Goal: Information Seeking & Learning: Learn about a topic

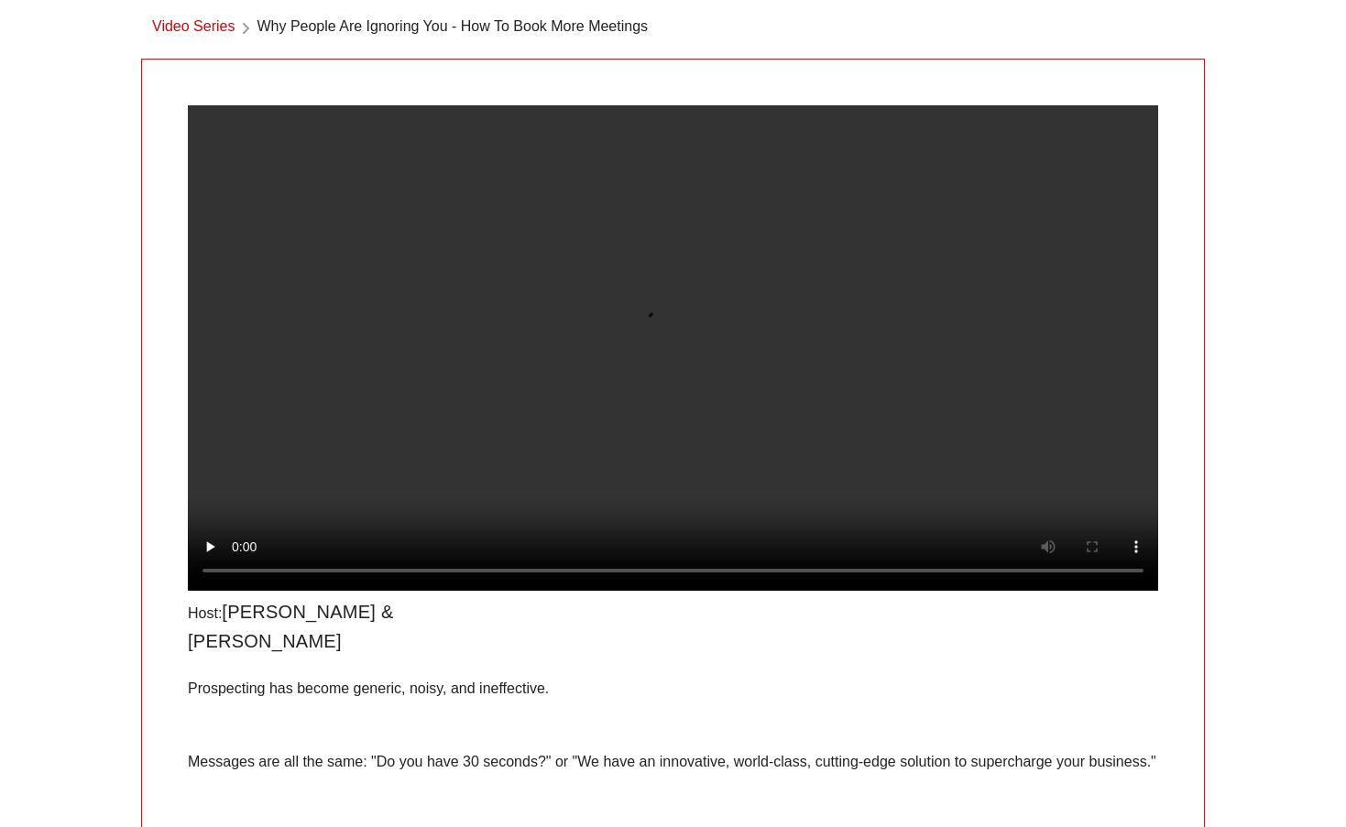
click at [234, 591] on video at bounding box center [673, 347] width 970 height 485
click at [235, 591] on video at bounding box center [673, 347] width 970 height 485
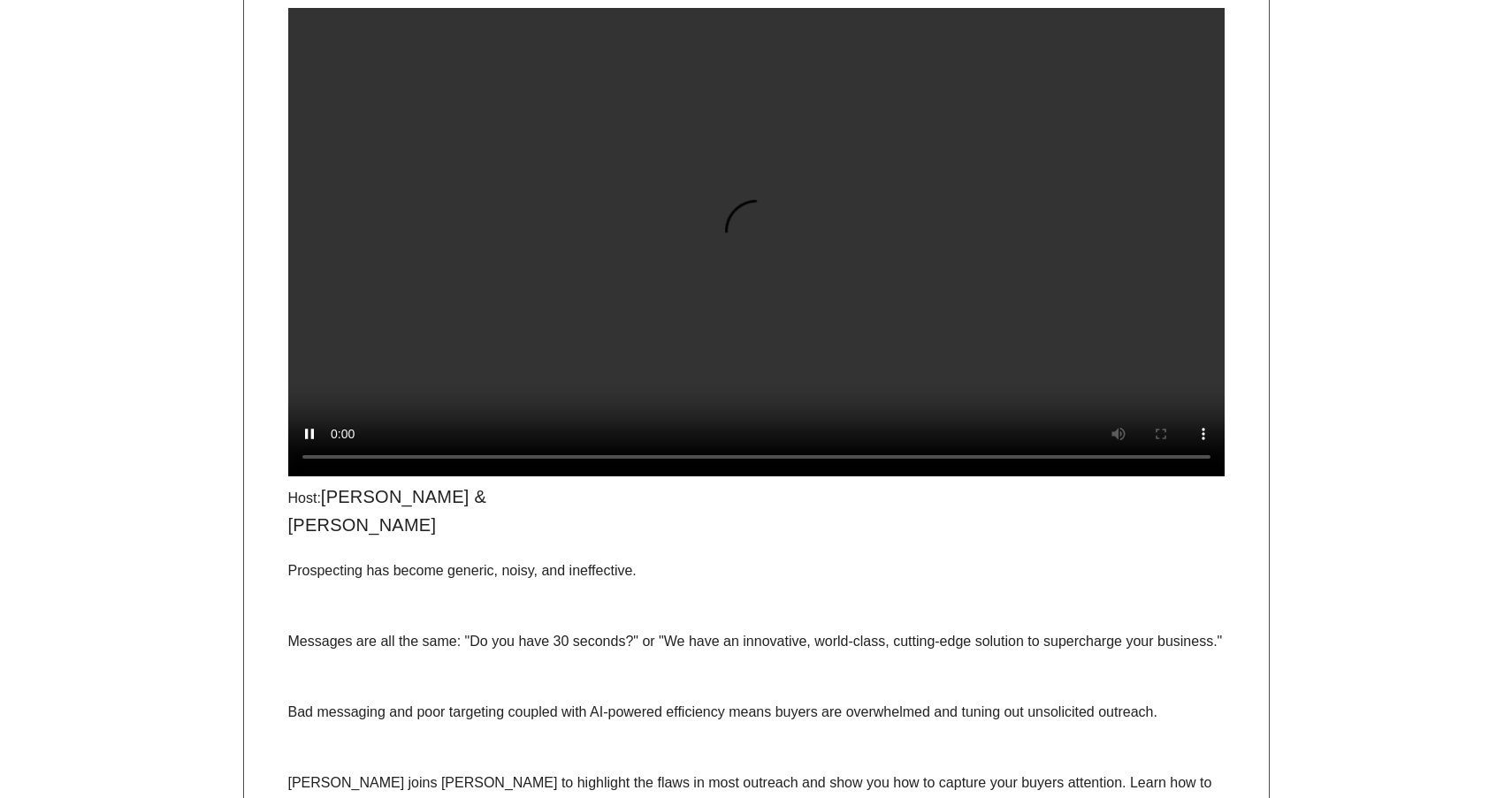
scroll to position [170, 0]
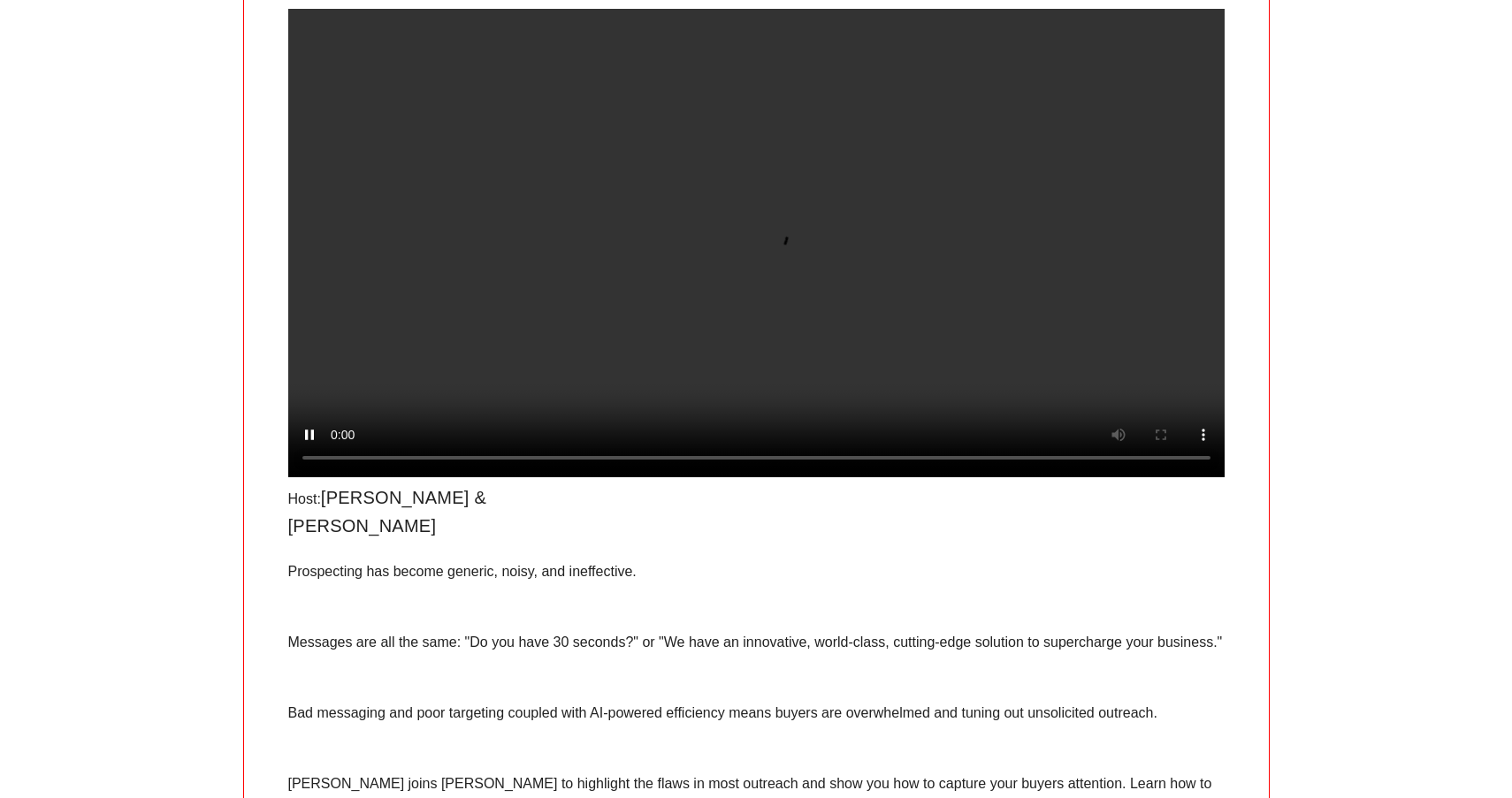
click at [1189, 478] on video at bounding box center [757, 242] width 937 height 468
click at [1197, 478] on video at bounding box center [757, 242] width 937 height 468
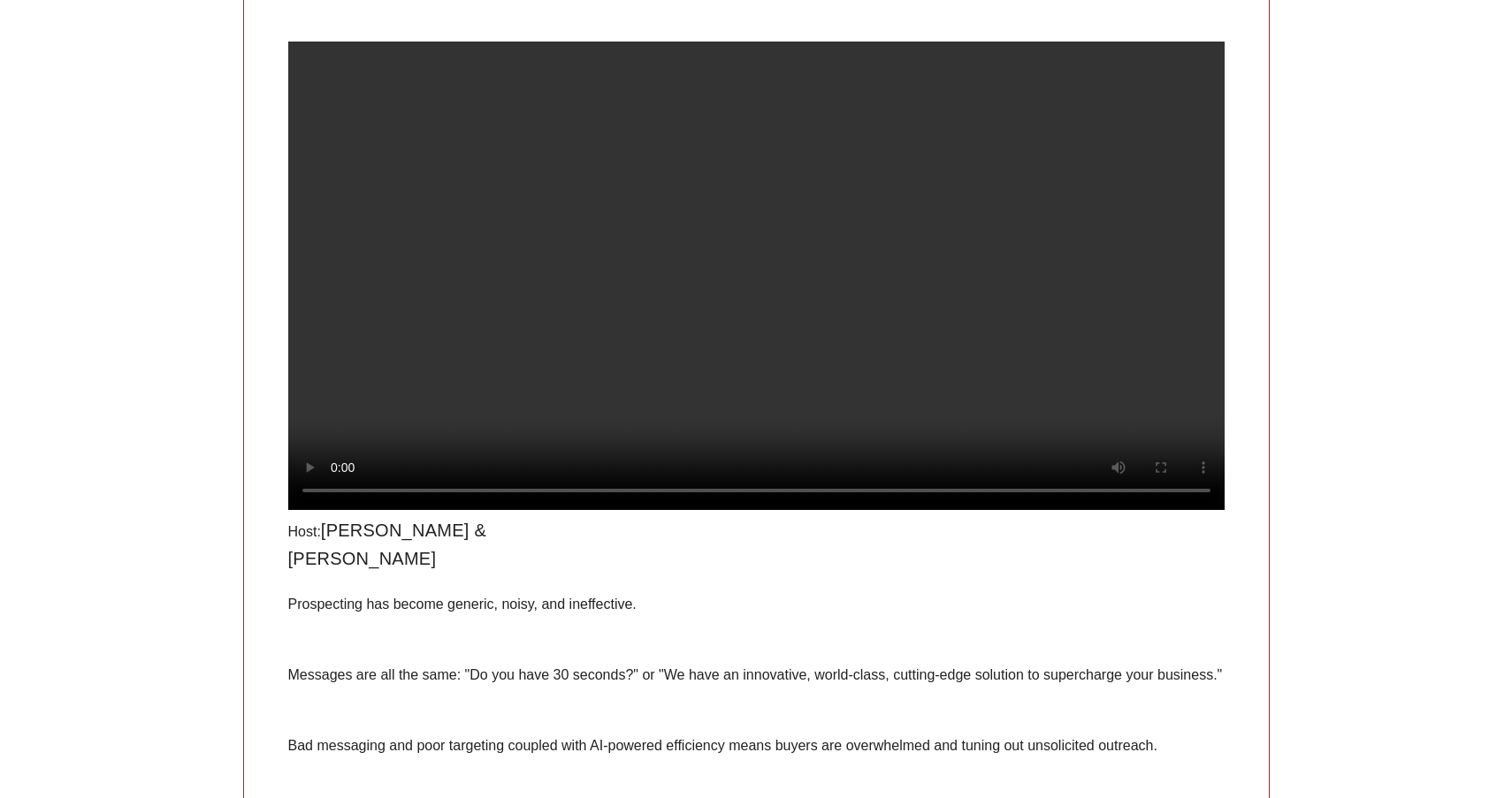
scroll to position [120, 0]
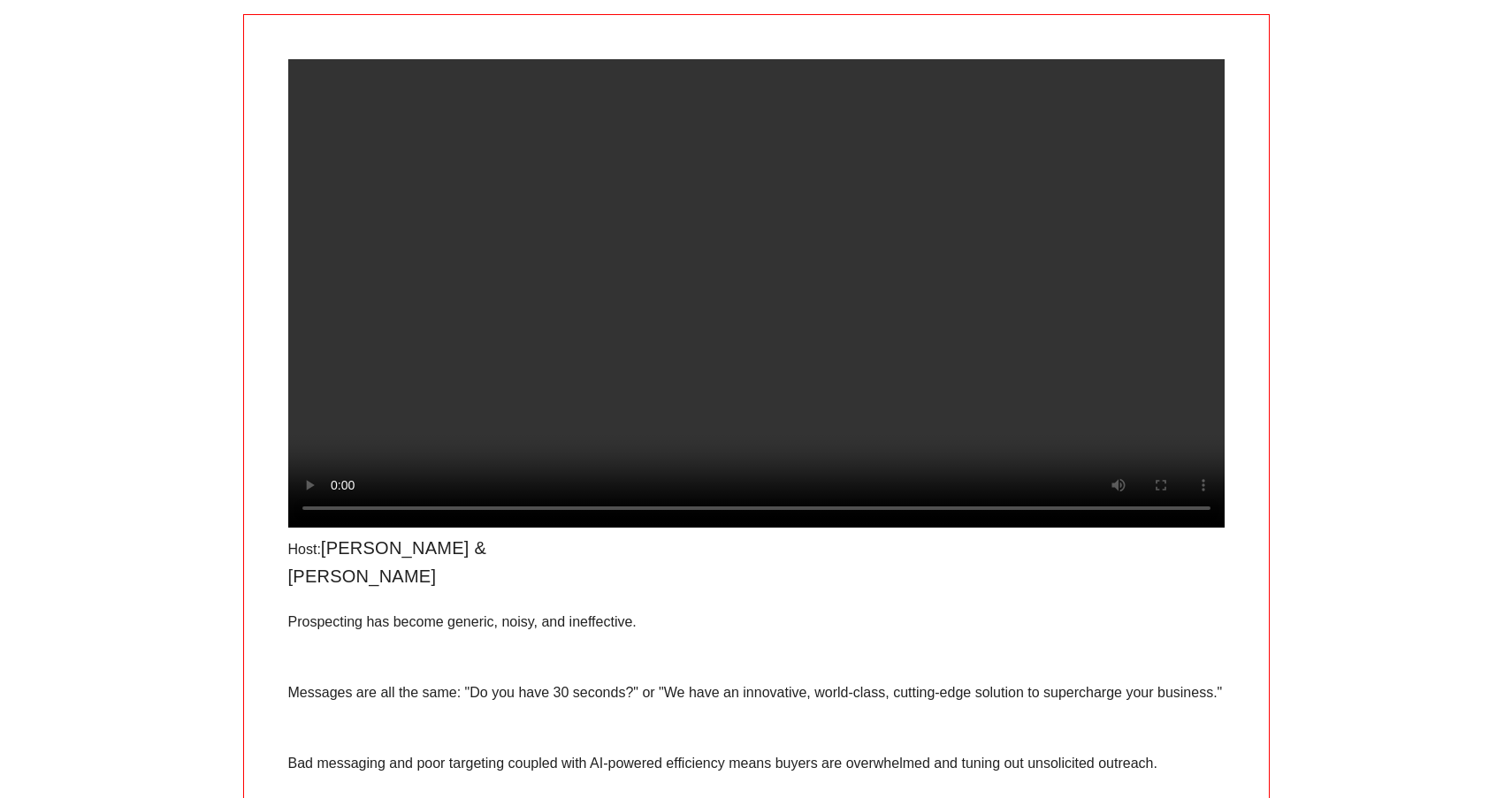
click at [320, 77] on video at bounding box center [757, 292] width 937 height 468
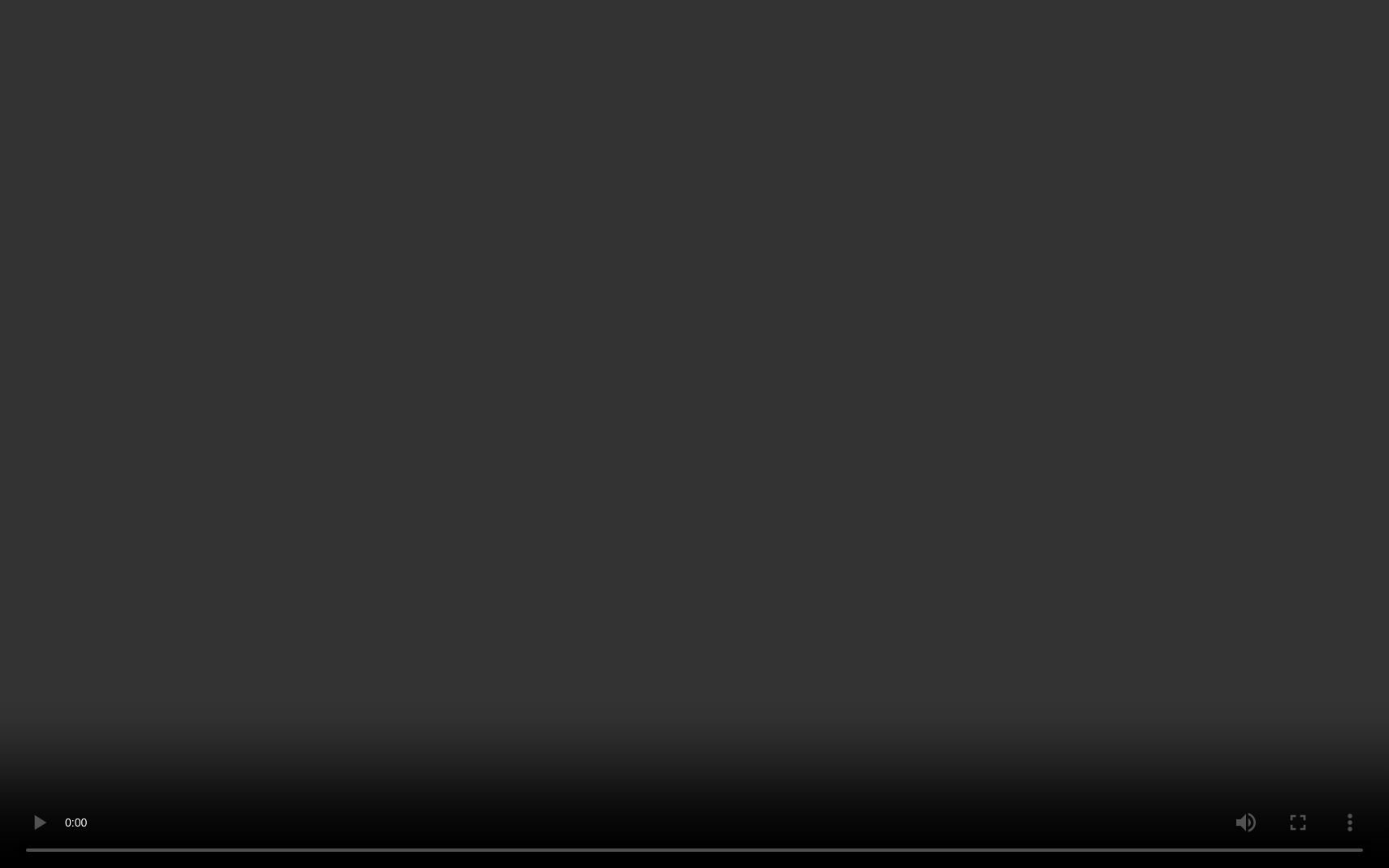
click at [871, 732] on video at bounding box center [694, 434] width 1389 height 868
click at [867, 732] on video at bounding box center [694, 434] width 1389 height 868
click at [891, 730] on video at bounding box center [694, 434] width 1389 height 868
click at [866, 732] on video at bounding box center [694, 434] width 1389 height 868
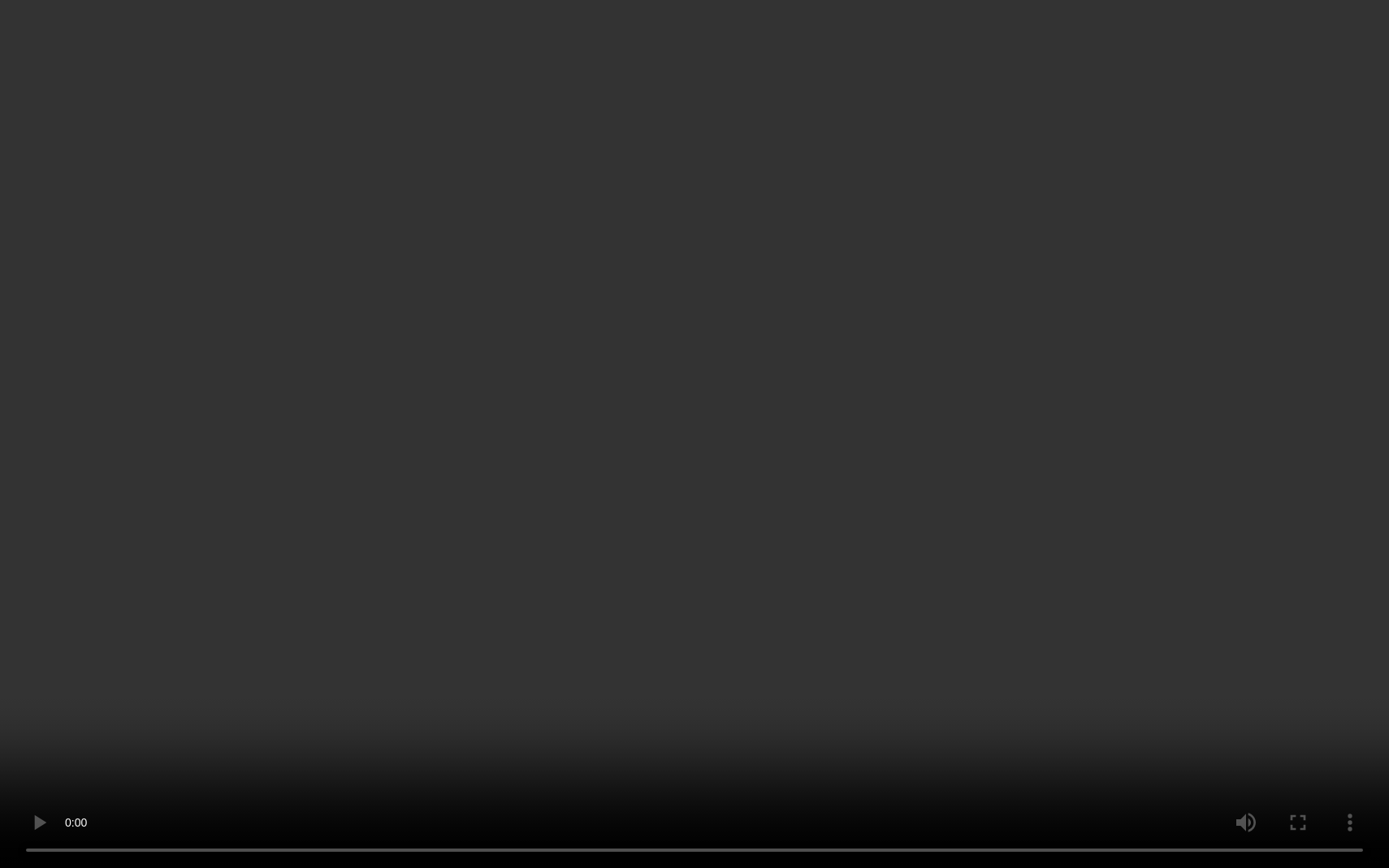
click at [702, 732] on video at bounding box center [694, 434] width 1389 height 868
click at [711, 732] on video at bounding box center [694, 434] width 1389 height 868
click at [689, 732] on video at bounding box center [694, 434] width 1389 height 868
click at [693, 732] on video at bounding box center [694, 434] width 1389 height 868
click at [689, 732] on video at bounding box center [694, 434] width 1389 height 868
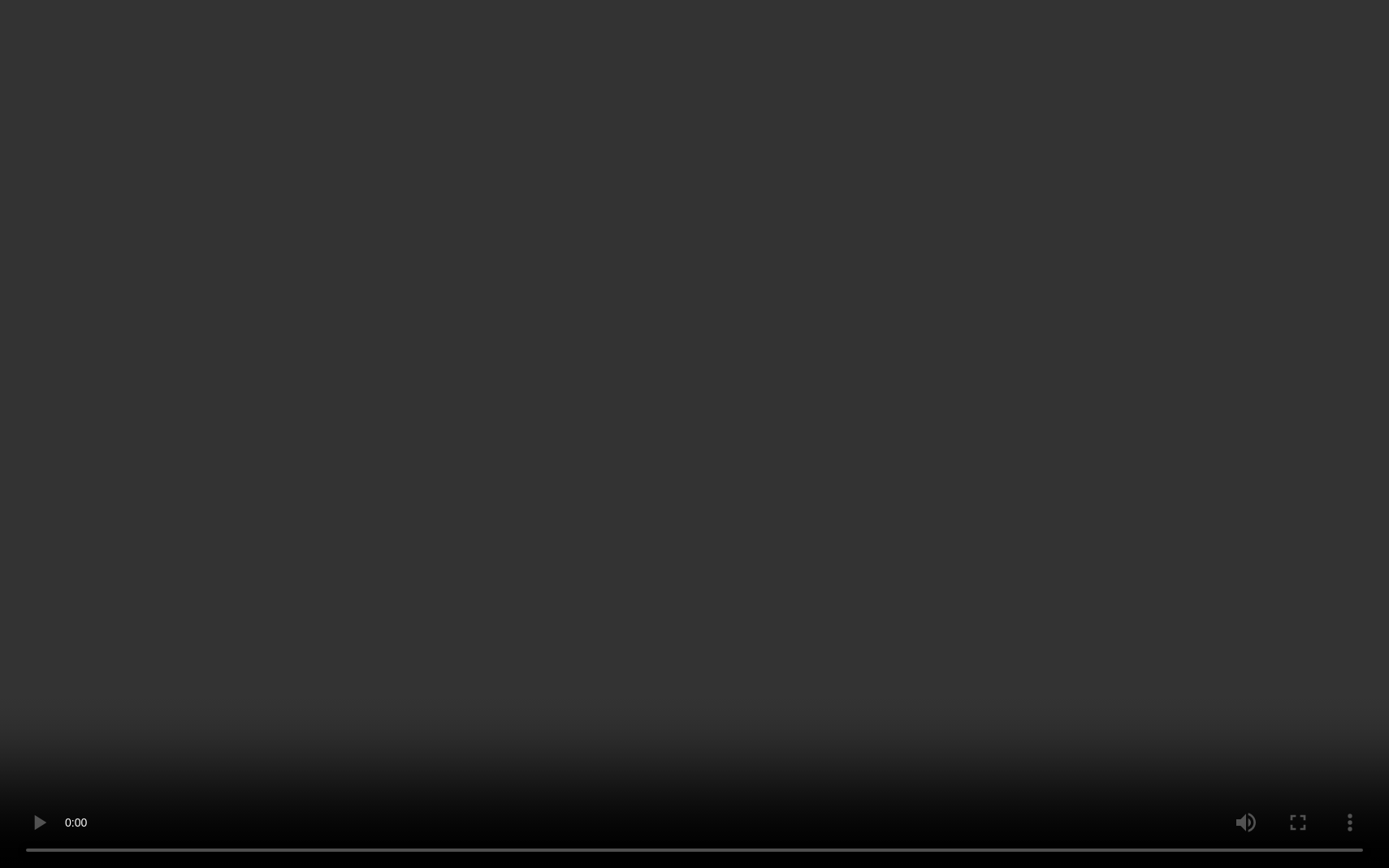
click at [689, 732] on video at bounding box center [694, 434] width 1389 height 868
click at [691, 732] on video at bounding box center [694, 434] width 1389 height 868
drag, startPoint x: 692, startPoint y: 834, endPoint x: 705, endPoint y: 836, distance: 13.2
click at [705, 732] on video at bounding box center [694, 434] width 1389 height 868
click at [721, 732] on video at bounding box center [694, 434] width 1389 height 868
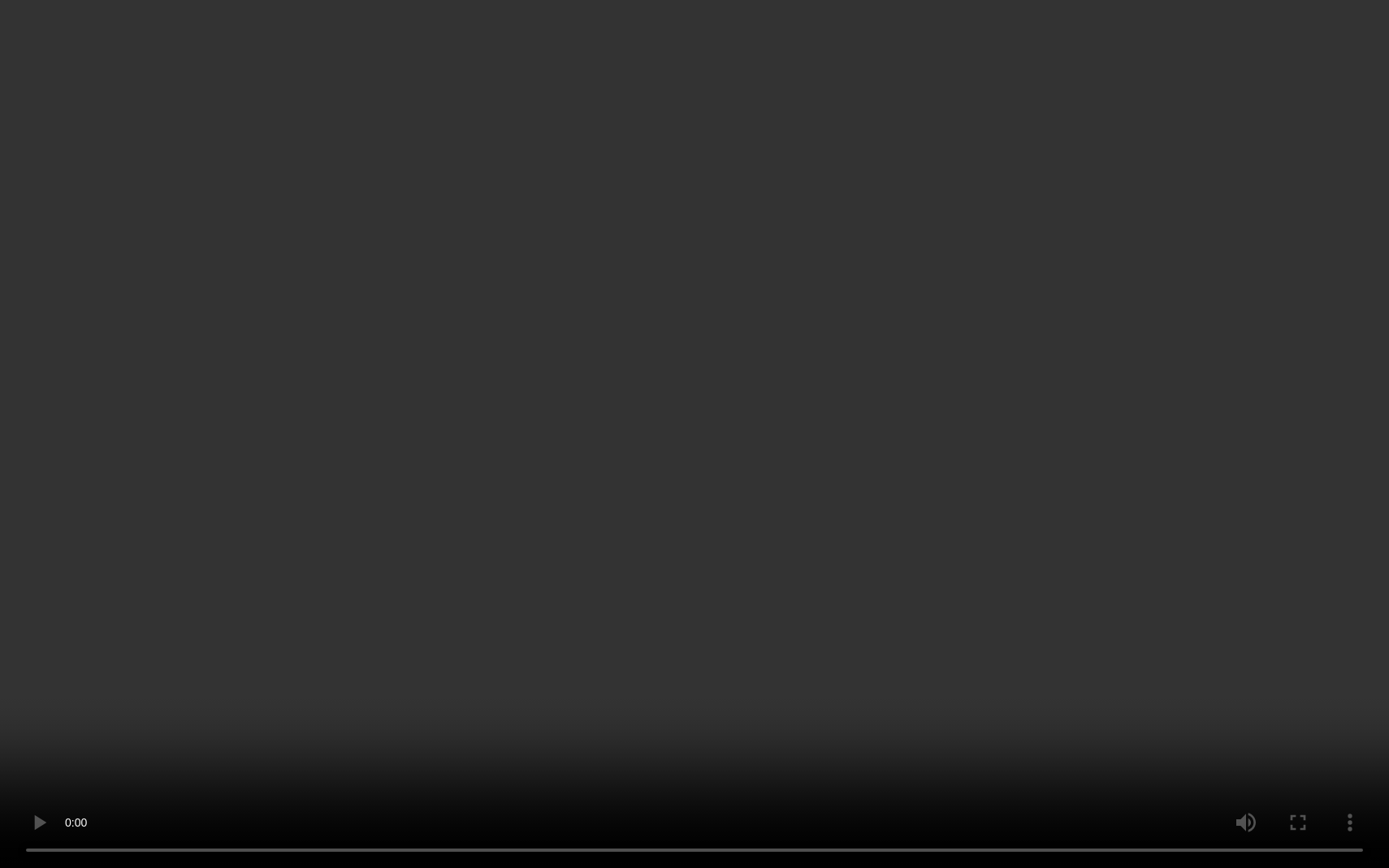
click at [716, 732] on video at bounding box center [694, 434] width 1389 height 868
click at [863, 732] on video at bounding box center [694, 434] width 1389 height 868
click at [698, 732] on video at bounding box center [694, 434] width 1389 height 868
click at [716, 732] on video at bounding box center [694, 434] width 1389 height 868
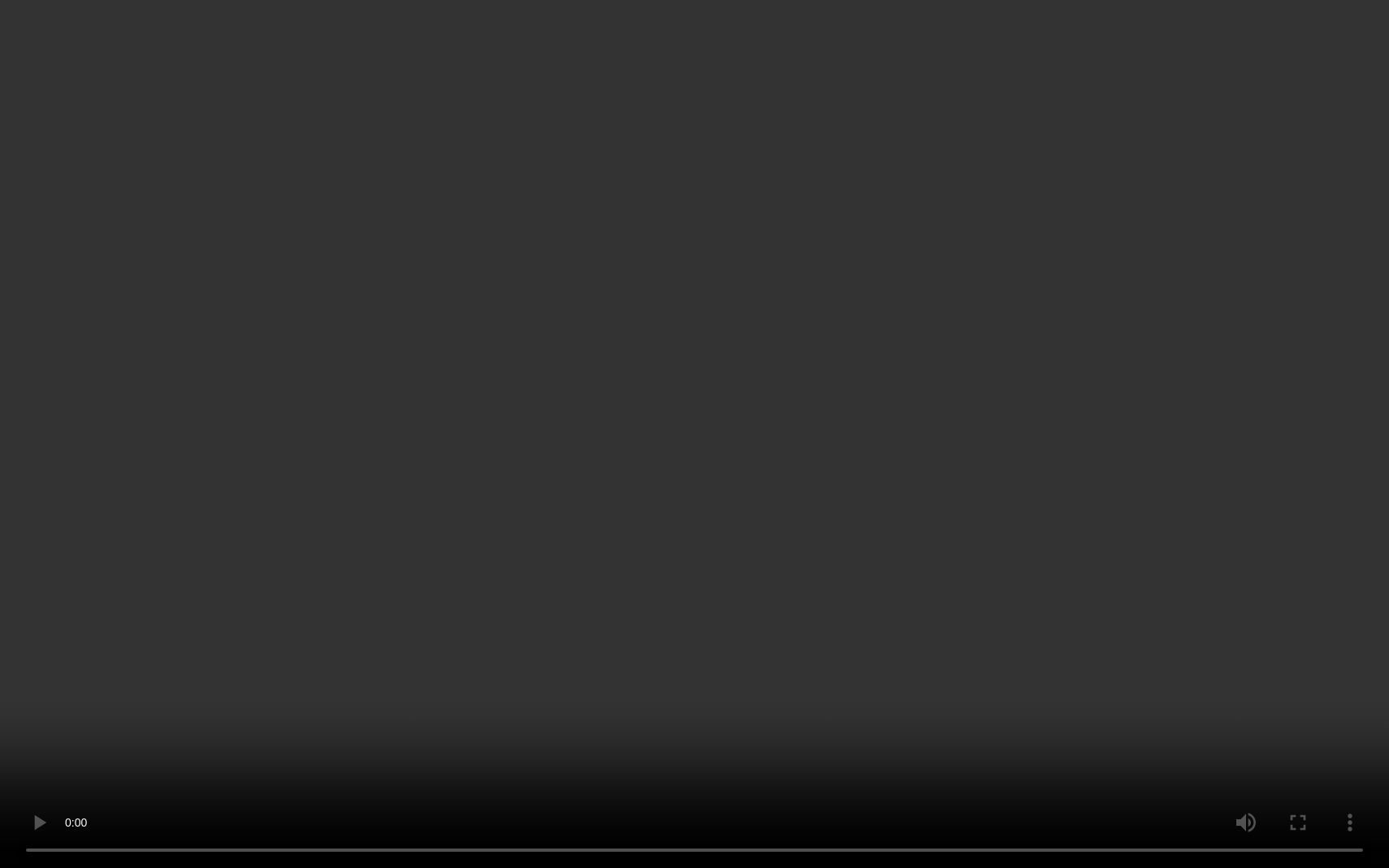
click at [716, 732] on video at bounding box center [694, 434] width 1389 height 868
click at [720, 732] on video at bounding box center [694, 434] width 1389 height 868
click at [726, 732] on video at bounding box center [694, 434] width 1389 height 868
click at [725, 732] on video at bounding box center [694, 434] width 1389 height 868
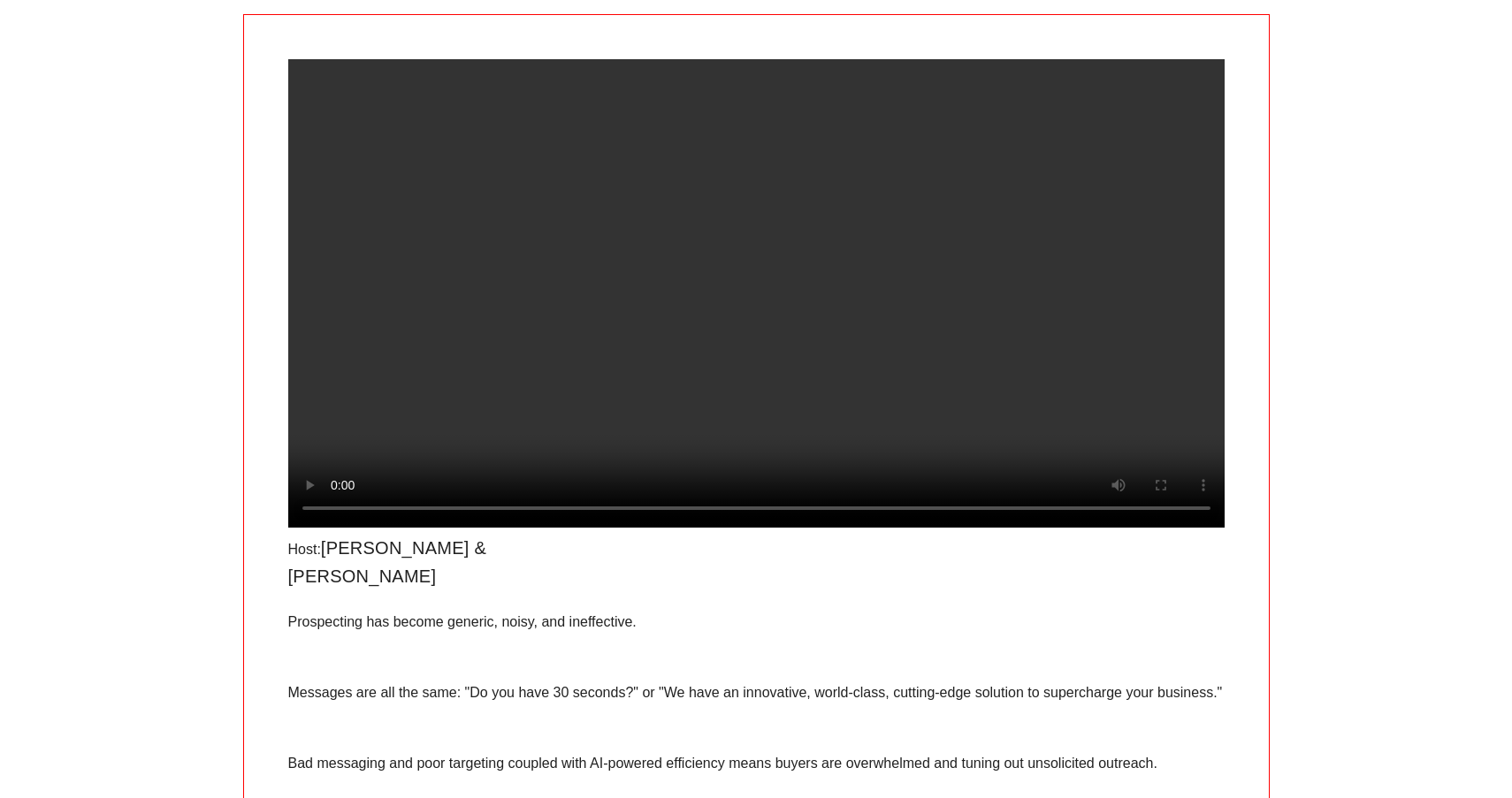
drag, startPoint x: 818, startPoint y: 565, endPoint x: 806, endPoint y: 553, distance: 17.0
click at [806, 528] on video at bounding box center [757, 292] width 937 height 468
click at [796, 528] on video at bounding box center [757, 292] width 937 height 468
click at [785, 528] on video at bounding box center [757, 292] width 937 height 468
click at [771, 528] on video at bounding box center [757, 292] width 937 height 468
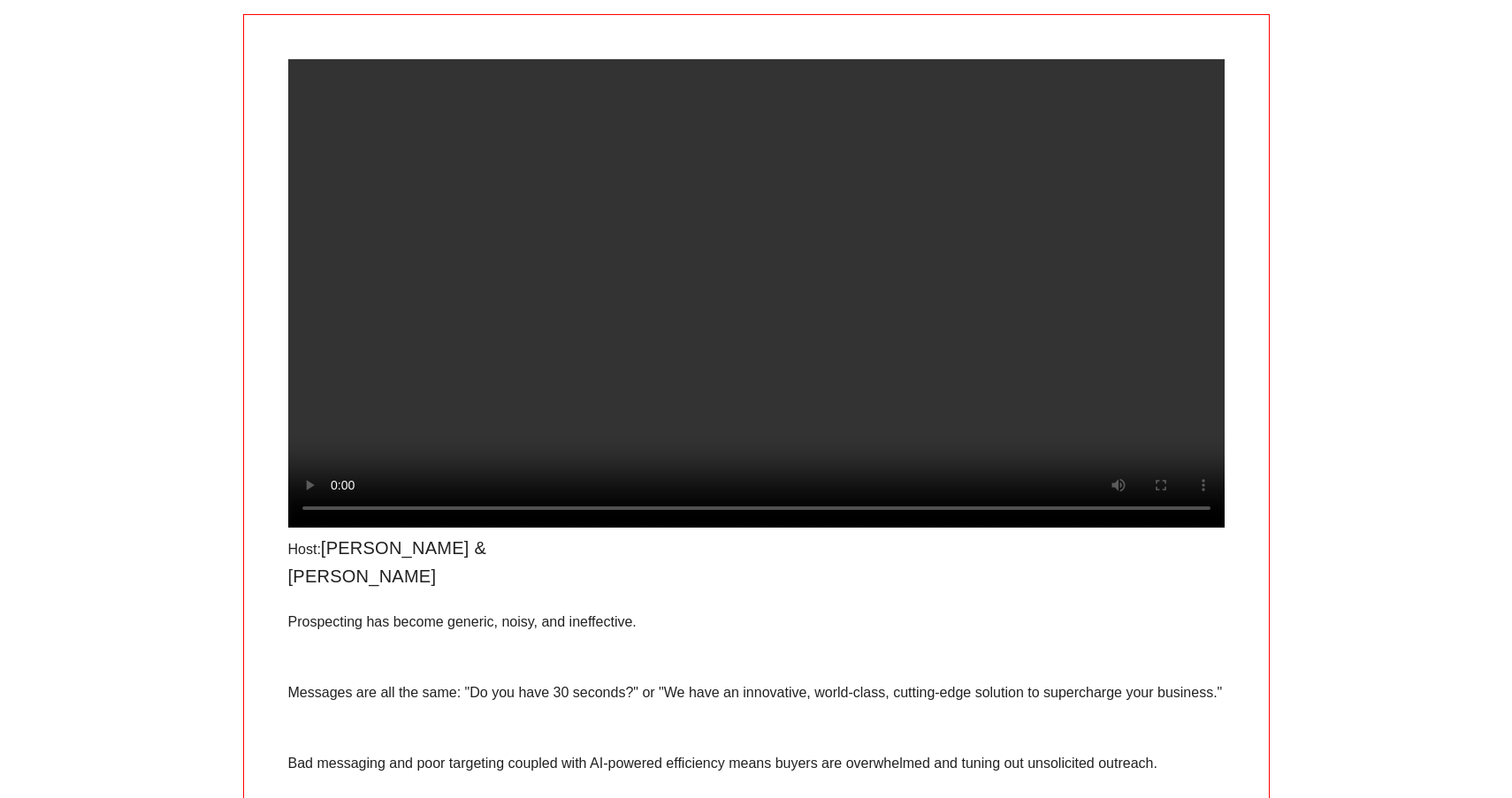
click at [765, 528] on video at bounding box center [757, 292] width 937 height 468
click at [1193, 528] on video at bounding box center [757, 292] width 937 height 468
click at [782, 528] on video at bounding box center [757, 292] width 937 height 468
click at [778, 528] on video at bounding box center [757, 292] width 937 height 468
click at [782, 528] on video at bounding box center [757, 292] width 937 height 468
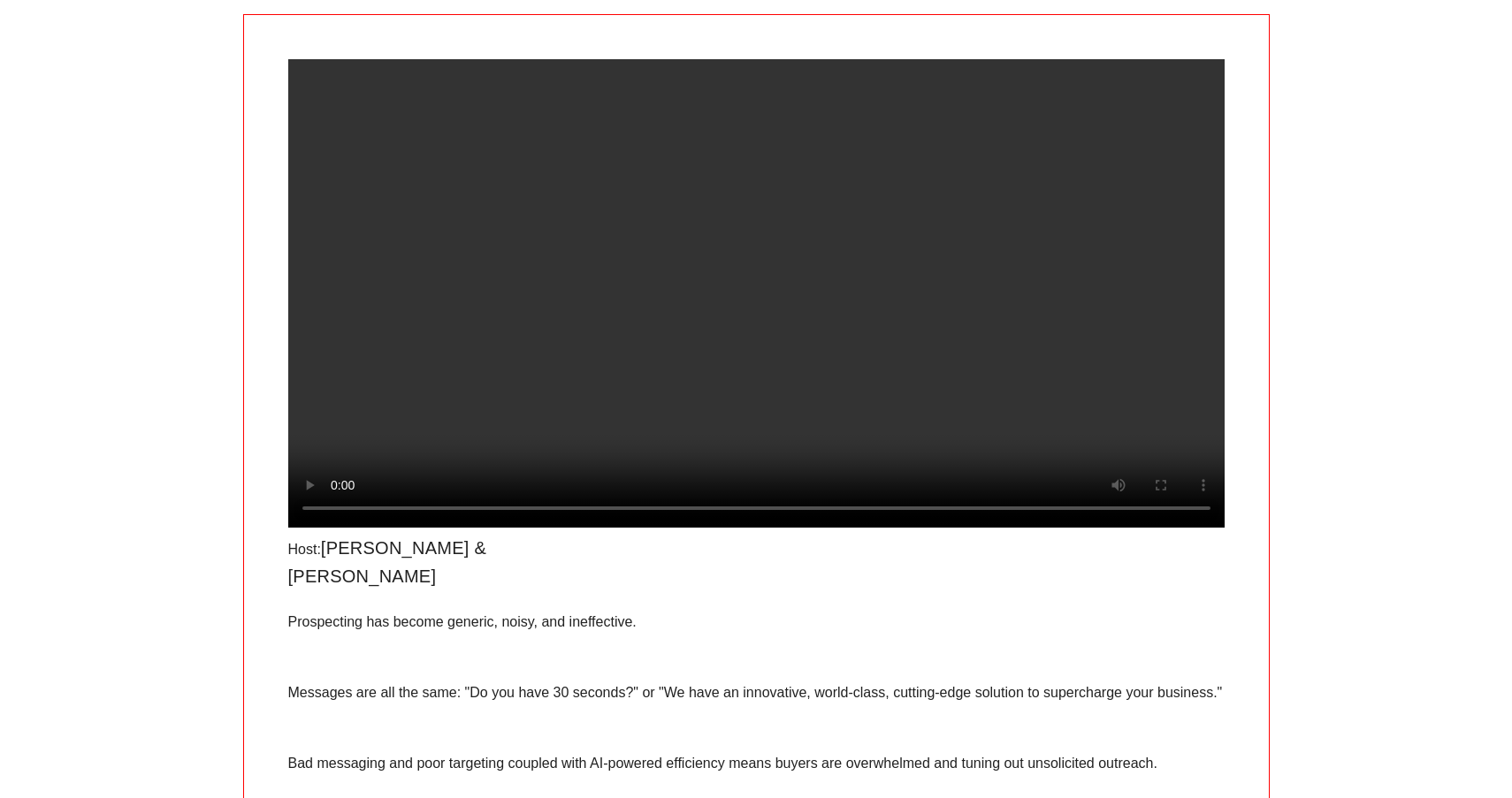
click at [333, 528] on video at bounding box center [757, 292] width 937 height 468
